Goal: Check status: Check status

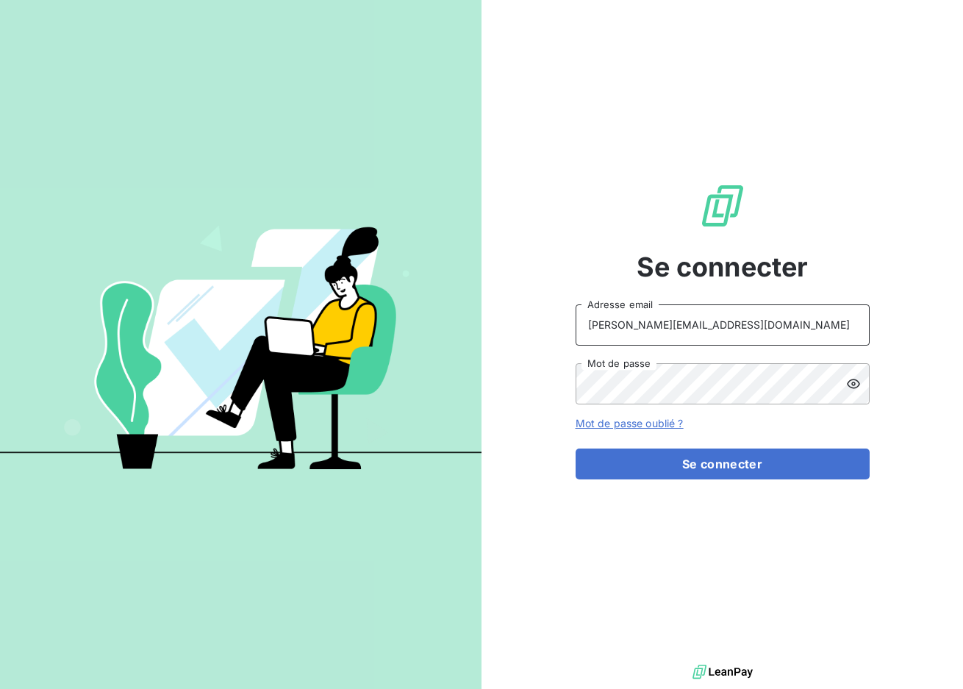
type input "philippe.gendre@dpg-pharmadviser.fr"
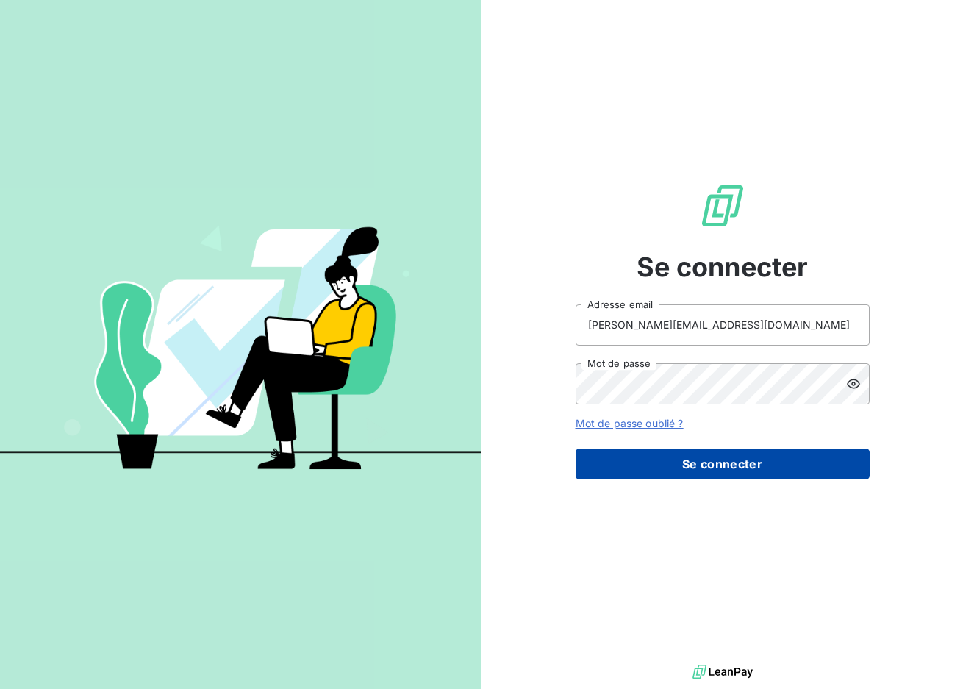
click at [655, 462] on button "Se connecter" at bounding box center [723, 464] width 294 height 31
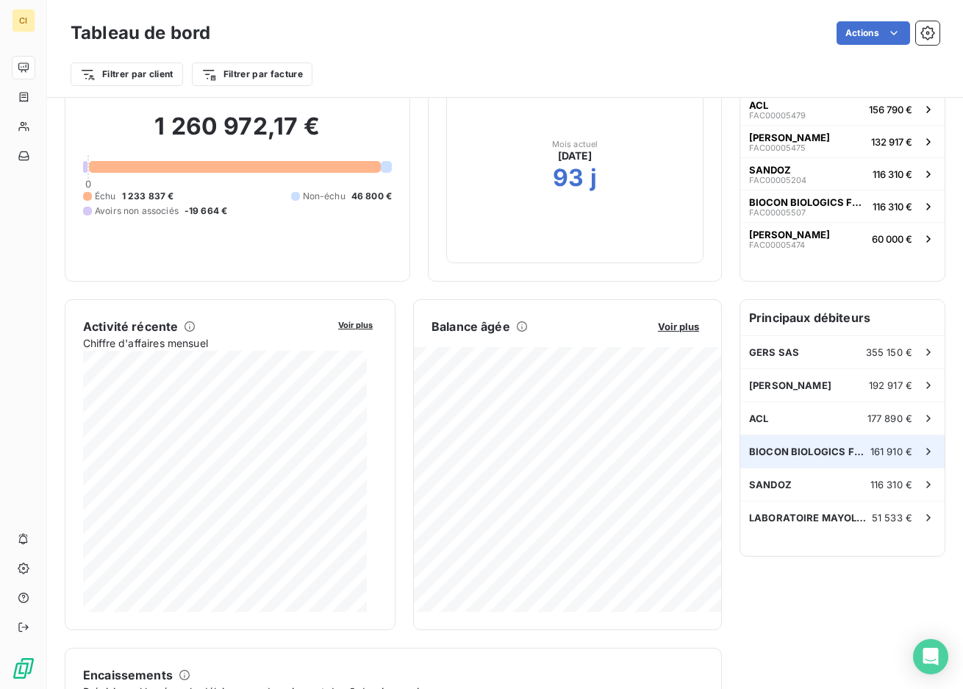
scroll to position [154, 0]
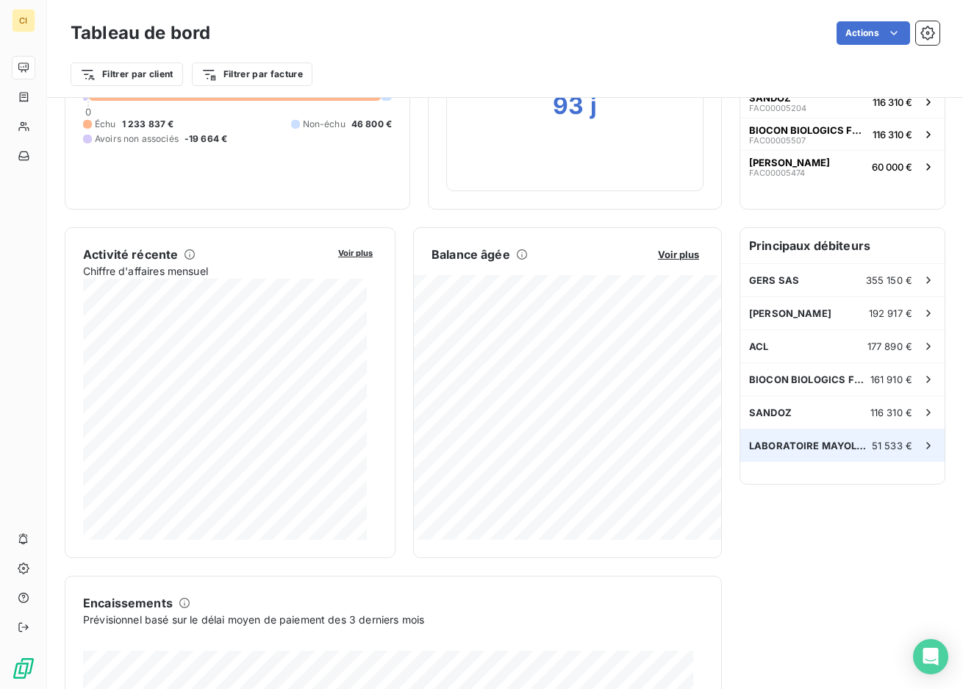
click at [921, 443] on icon at bounding box center [928, 445] width 15 height 15
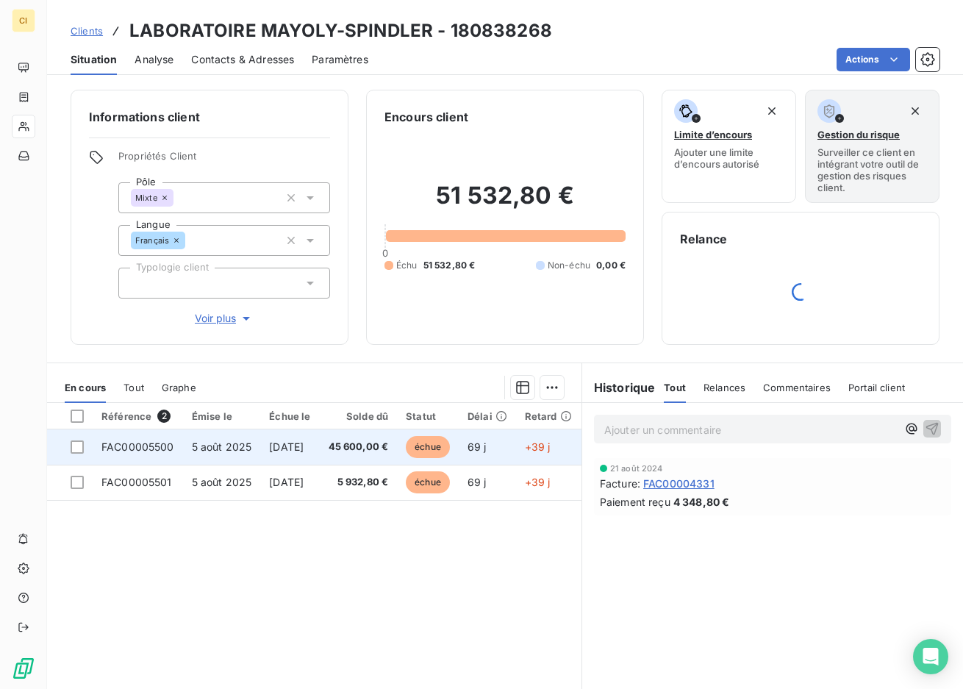
click at [146, 448] on span "FAC00005500" at bounding box center [137, 446] width 73 height 12
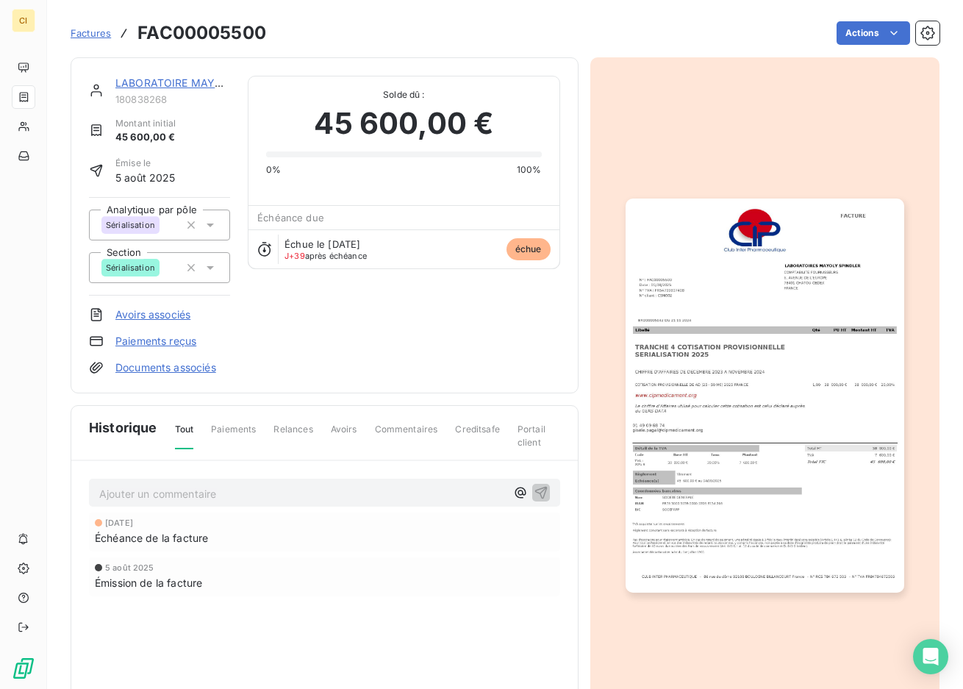
click at [713, 484] on img "button" at bounding box center [765, 395] width 279 height 393
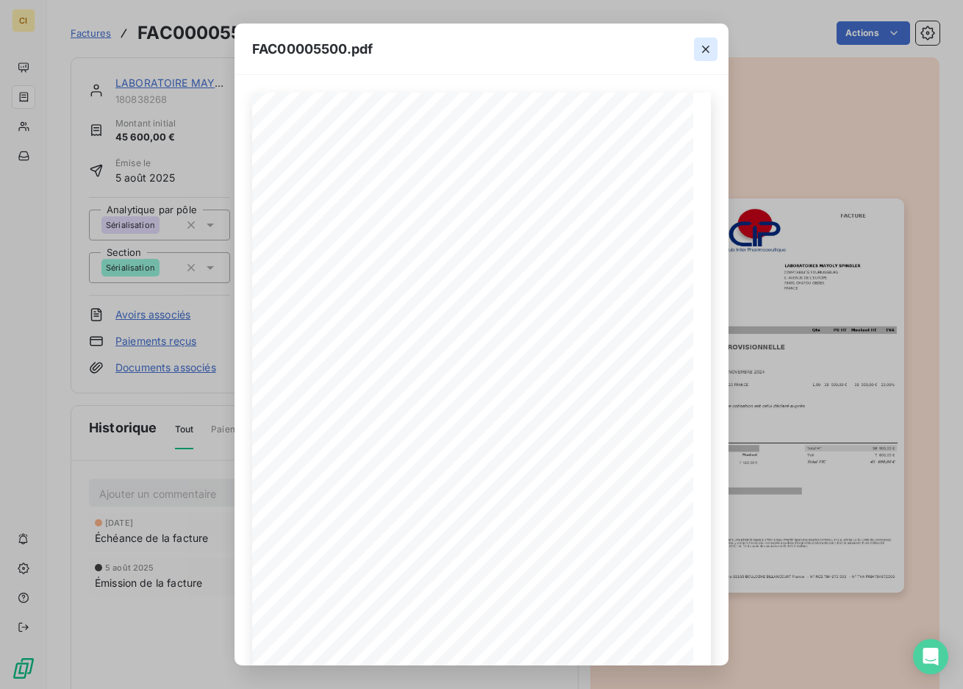
click at [700, 48] on icon "button" at bounding box center [706, 49] width 15 height 15
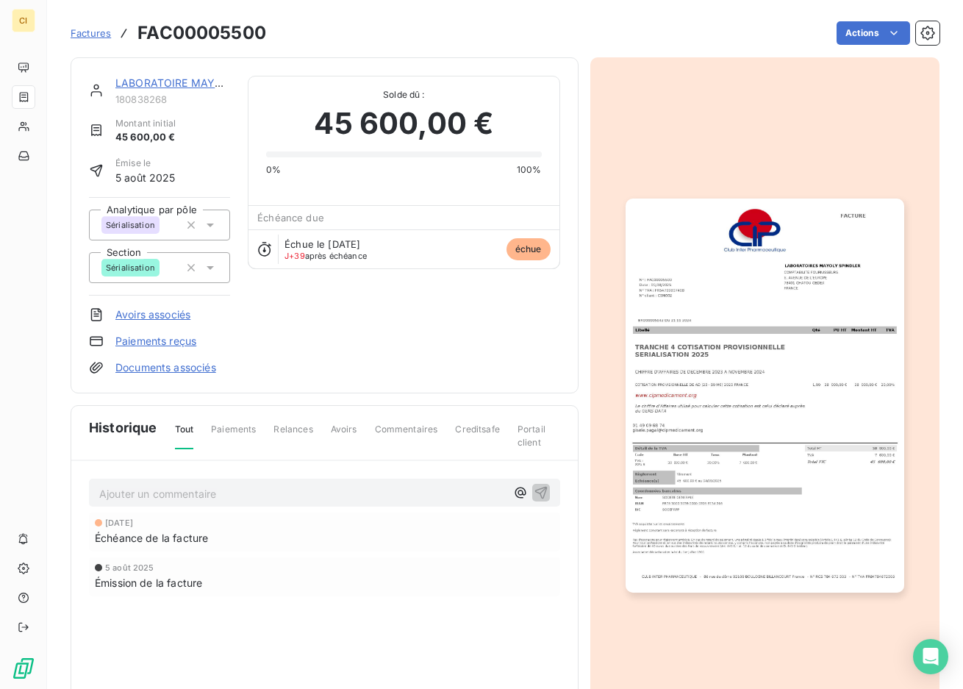
click at [646, 344] on img "button" at bounding box center [765, 395] width 279 height 393
